Goal: Task Accomplishment & Management: Complete application form

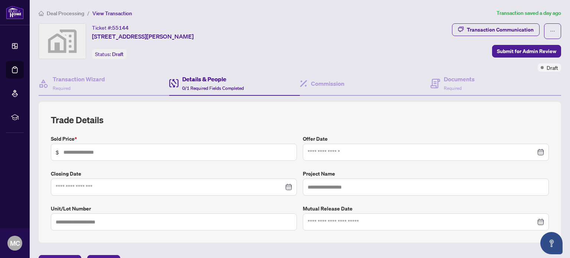
scroll to position [17, 0]
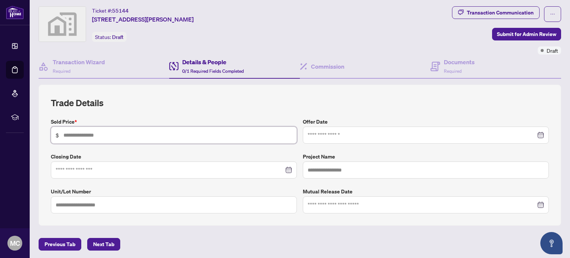
click at [113, 131] on input "text" at bounding box center [177, 135] width 229 height 8
type input "*******"
click at [284, 105] on h2 "Trade Details" at bounding box center [300, 103] width 498 height 12
click at [96, 243] on span "Next Tab" at bounding box center [103, 244] width 21 height 12
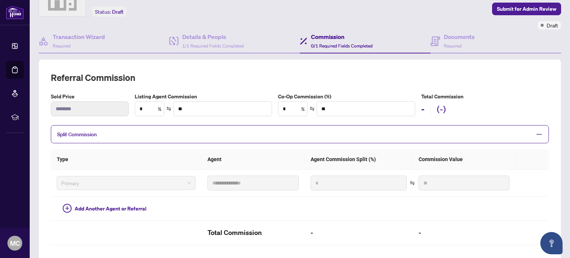
scroll to position [91, 0]
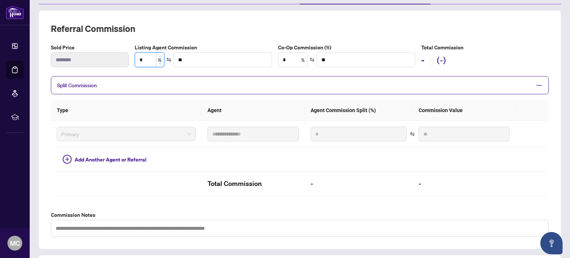
click at [145, 63] on input "*" at bounding box center [149, 60] width 29 height 14
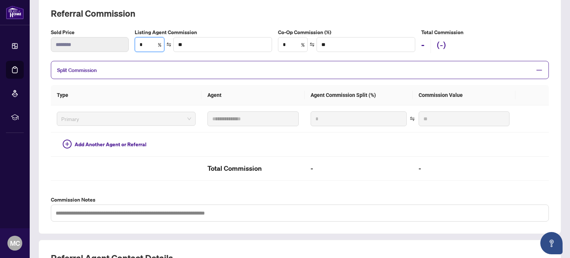
scroll to position [230, 0]
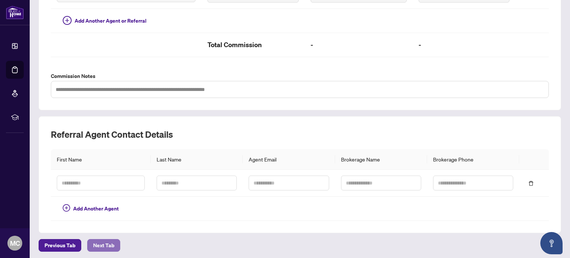
click at [93, 244] on span "Next Tab" at bounding box center [103, 245] width 21 height 12
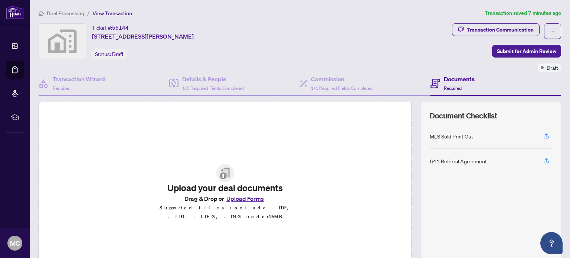
click at [240, 202] on button "Upload Forms" at bounding box center [245, 199] width 42 height 10
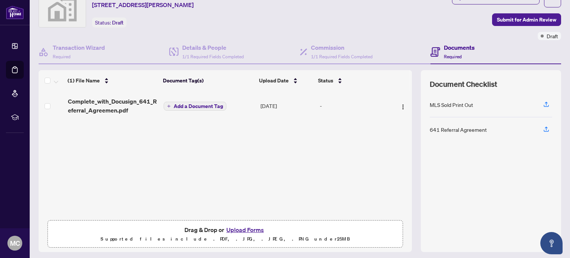
scroll to position [52, 0]
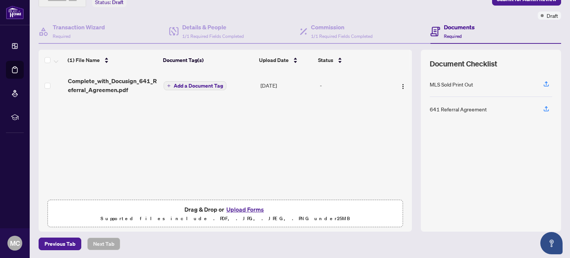
click at [242, 207] on button "Upload Forms" at bounding box center [245, 209] width 42 height 10
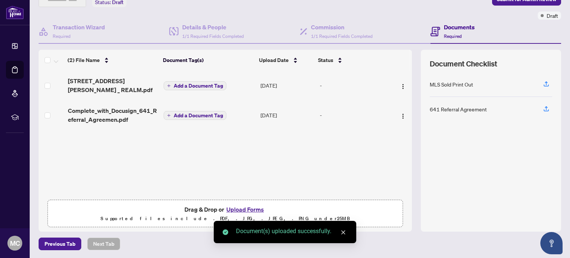
click at [174, 83] on span "Add a Document Tag" at bounding box center [198, 85] width 49 height 5
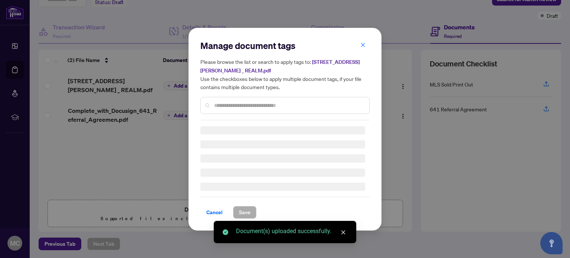
click at [218, 105] on input "text" at bounding box center [288, 105] width 149 height 8
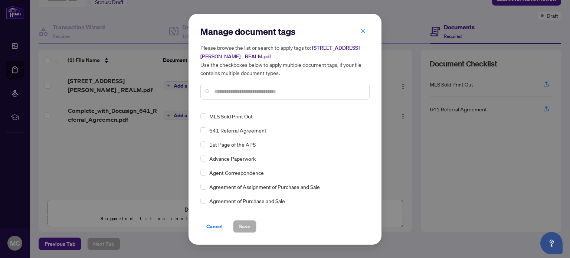
type input "*"
click at [239, 222] on span "Save" at bounding box center [244, 226] width 11 height 12
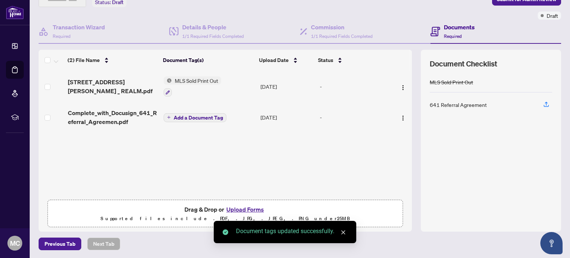
click at [174, 115] on span "Add a Document Tag" at bounding box center [198, 117] width 49 height 5
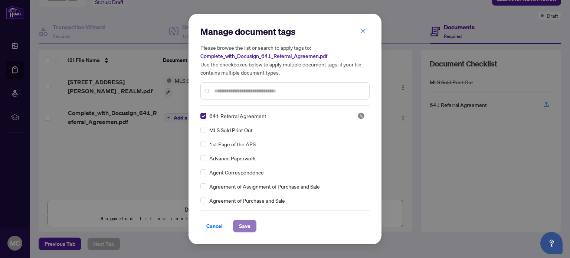
click at [240, 230] on span "Save" at bounding box center [244, 226] width 11 height 12
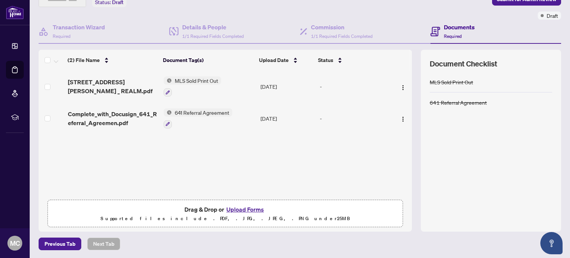
scroll to position [0, 0]
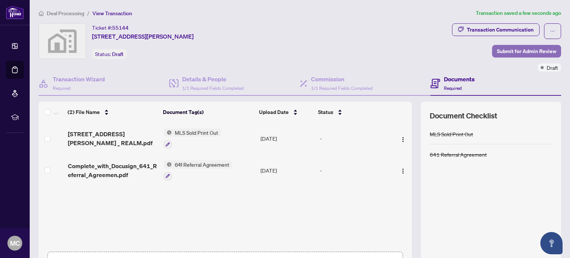
click at [522, 51] on span "Submit for Admin Review" at bounding box center [526, 51] width 59 height 12
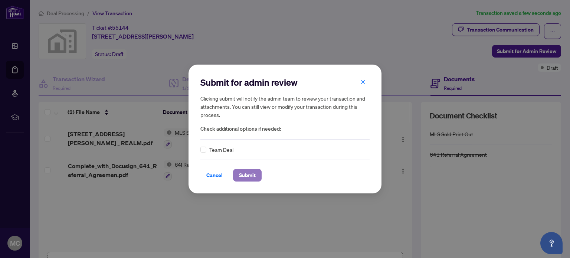
click at [236, 174] on button "Submit" at bounding box center [247, 175] width 29 height 13
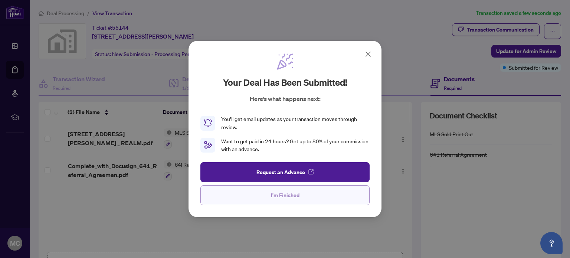
click at [275, 200] on span "I'm Finished" at bounding box center [285, 195] width 29 height 12
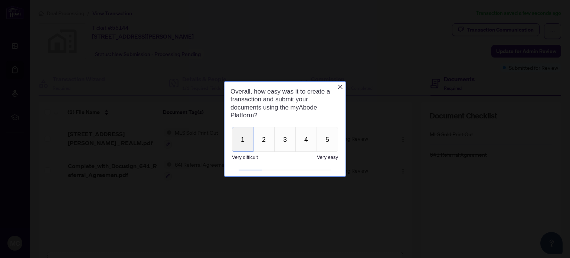
click at [251, 148] on button "1" at bounding box center [243, 138] width 22 height 25
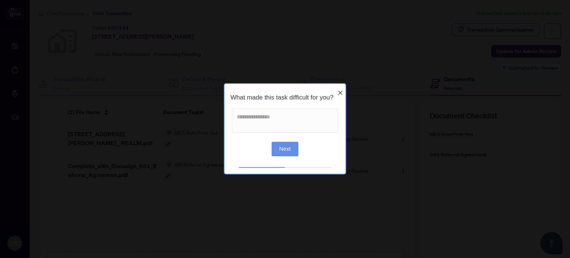
click at [339, 91] on icon "Close button" at bounding box center [340, 93] width 4 height 4
